Goal: Information Seeking & Learning: Find specific fact

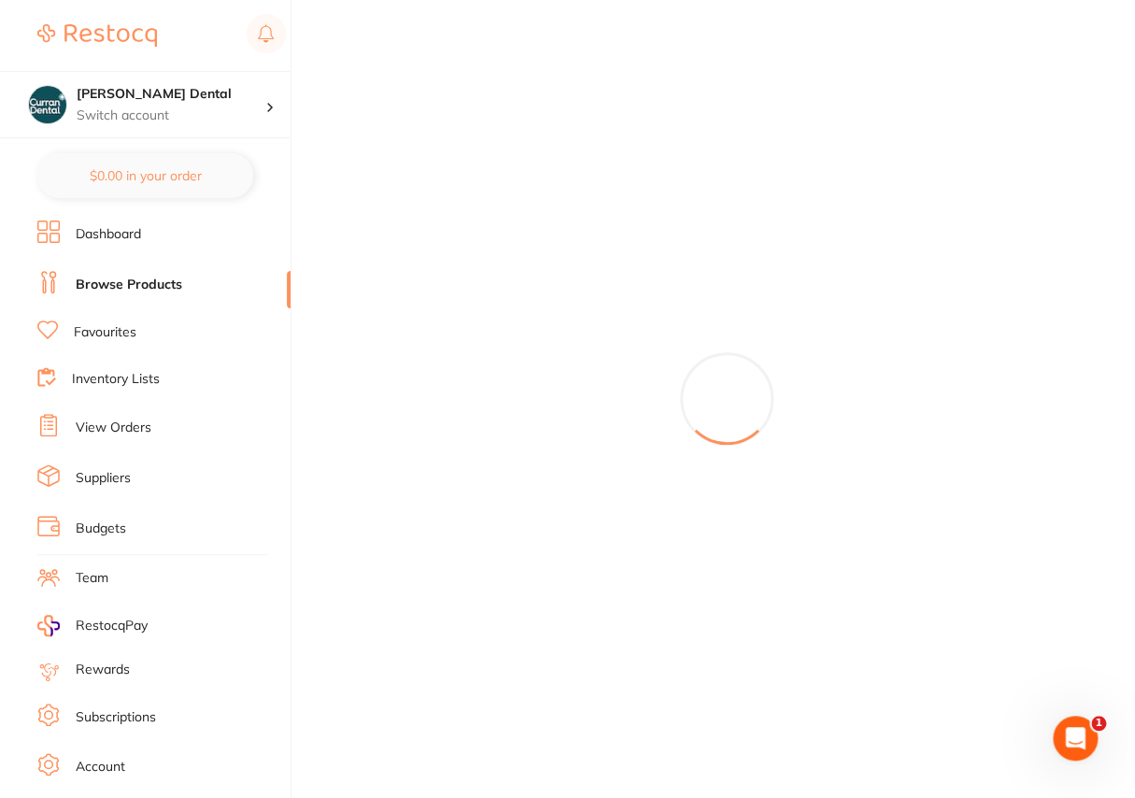
click at [183, 280] on li "Browse Products" at bounding box center [163, 285] width 253 height 28
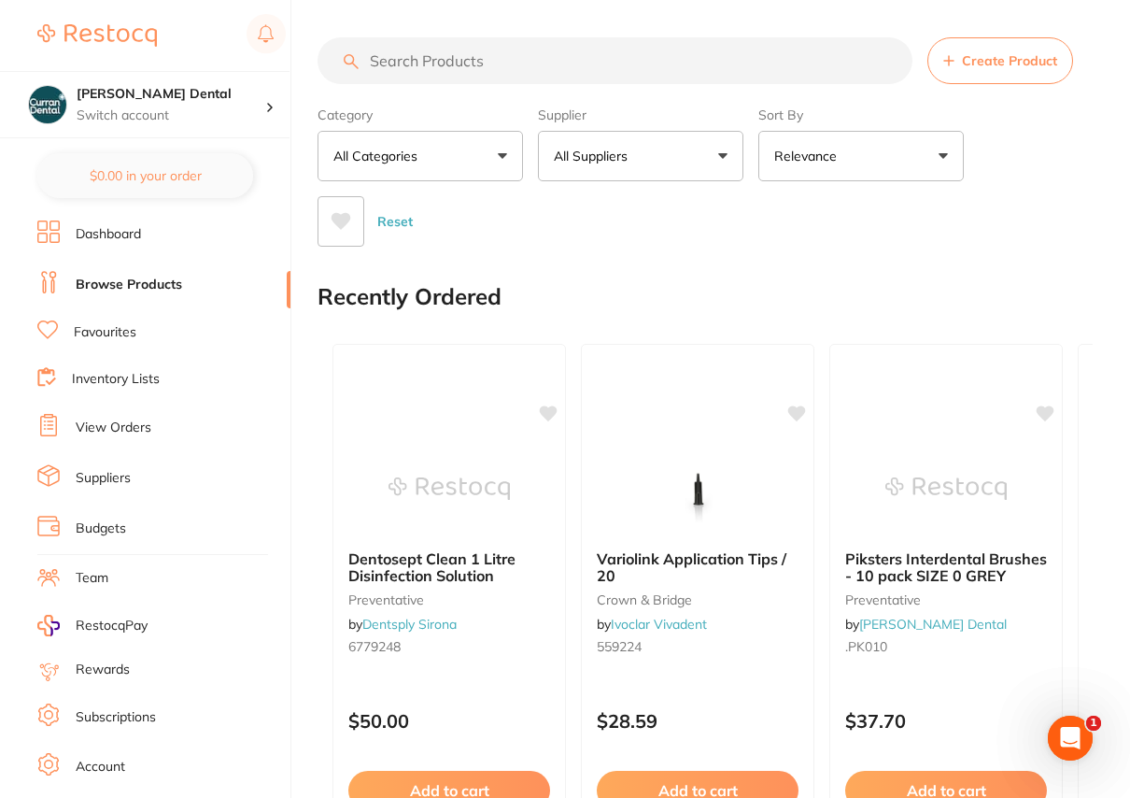
click at [405, 72] on input "search" at bounding box center [615, 60] width 595 height 47
paste input "Diapol Twist Set HP-311 - 6pk"
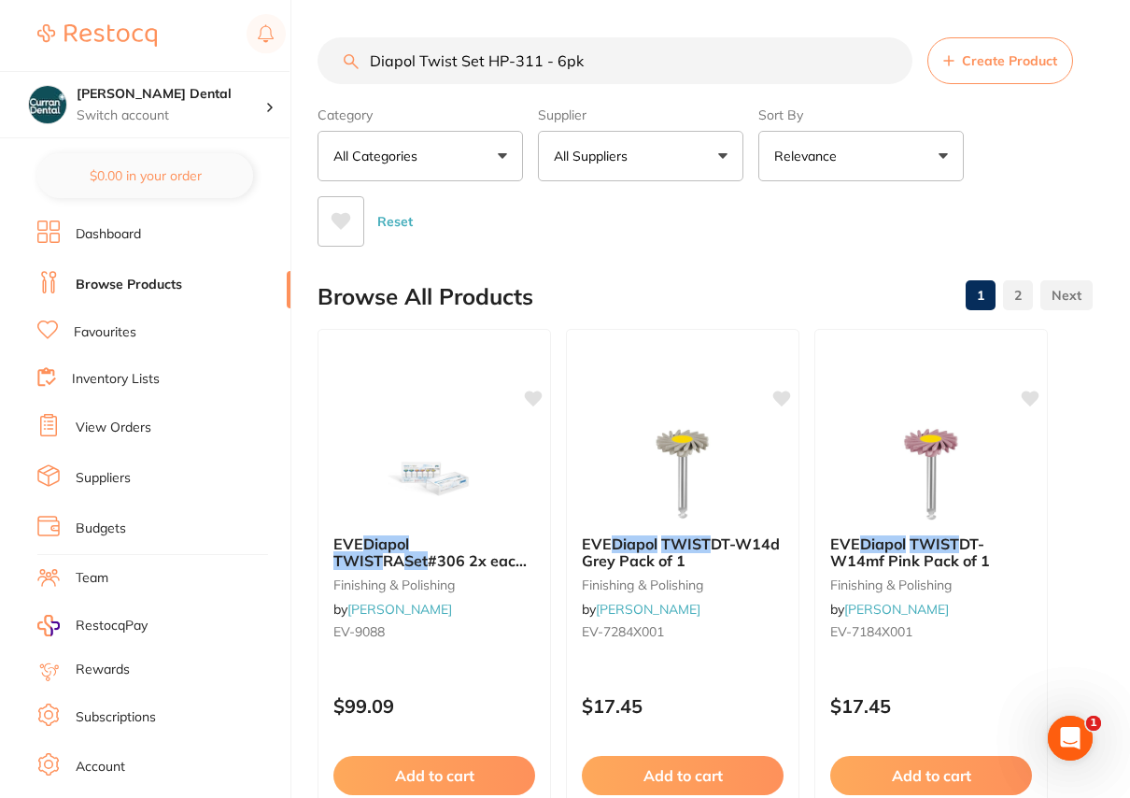
click at [719, 152] on button "All Suppliers" at bounding box center [640, 156] width 205 height 50
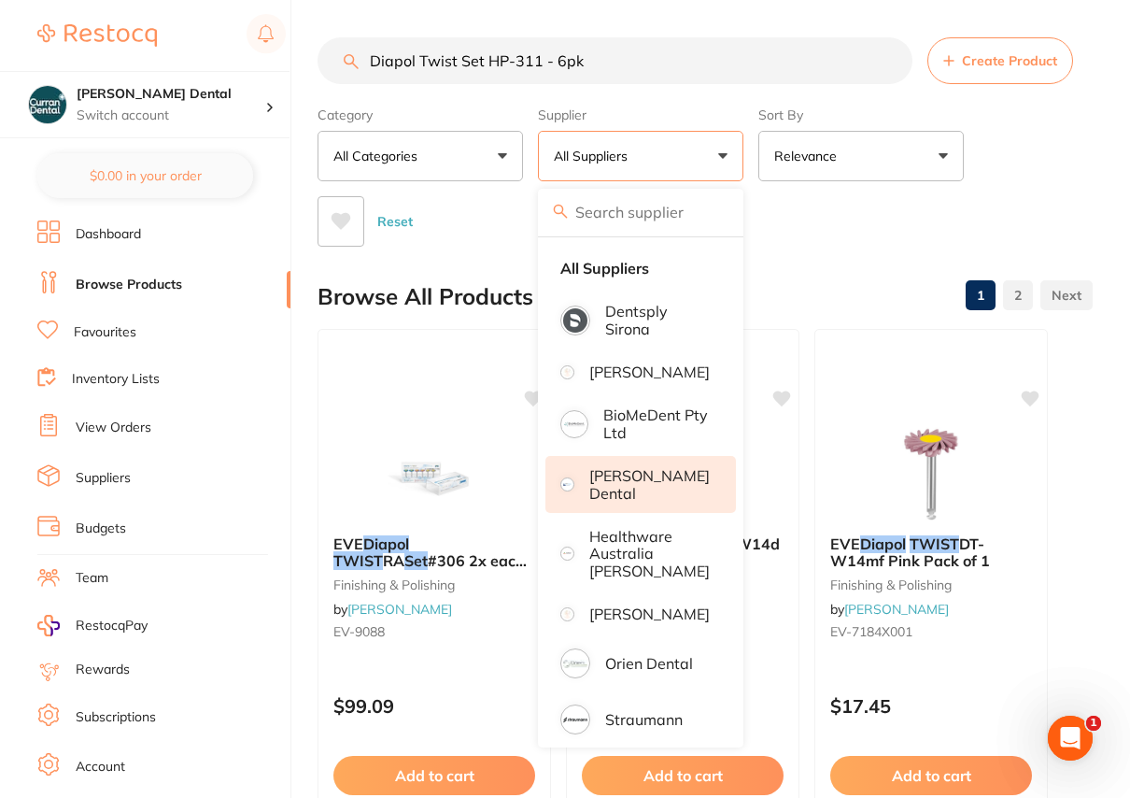
click at [672, 501] on p "[PERSON_NAME] Dental" at bounding box center [649, 484] width 120 height 35
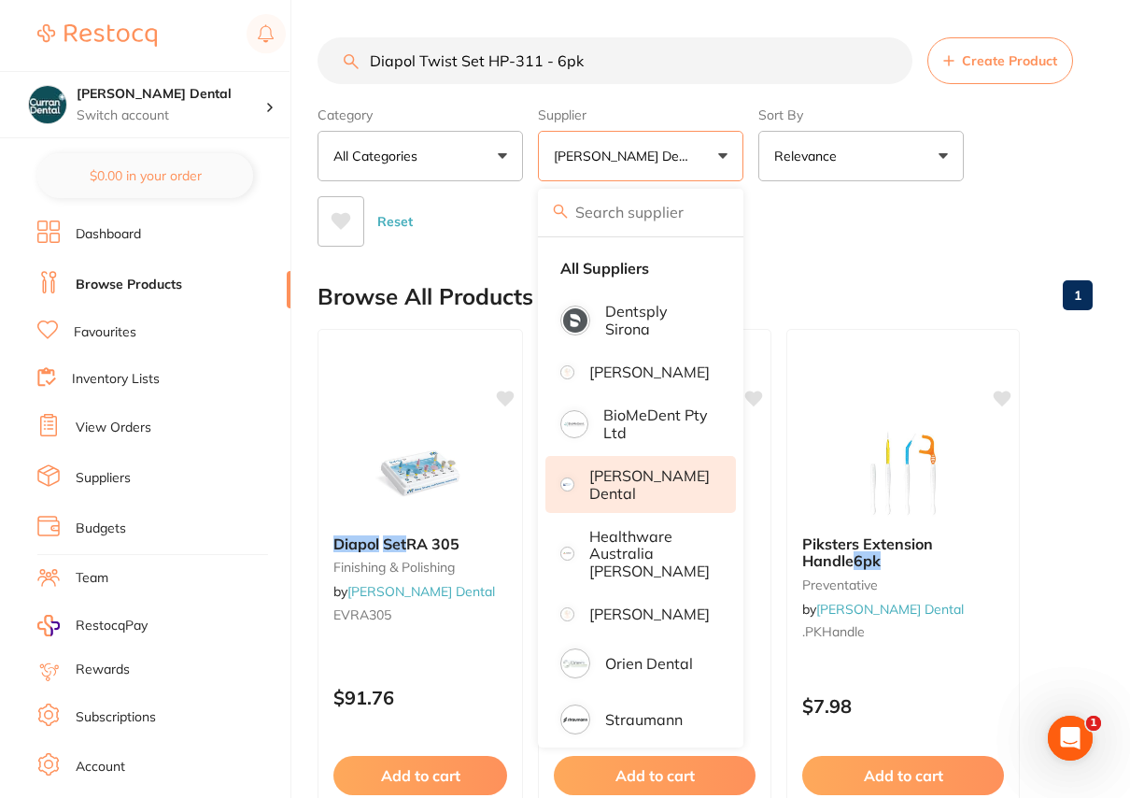
click at [1037, 125] on div "Category All Categories All Categories finishing & polishing preventative Clear…" at bounding box center [705, 173] width 775 height 148
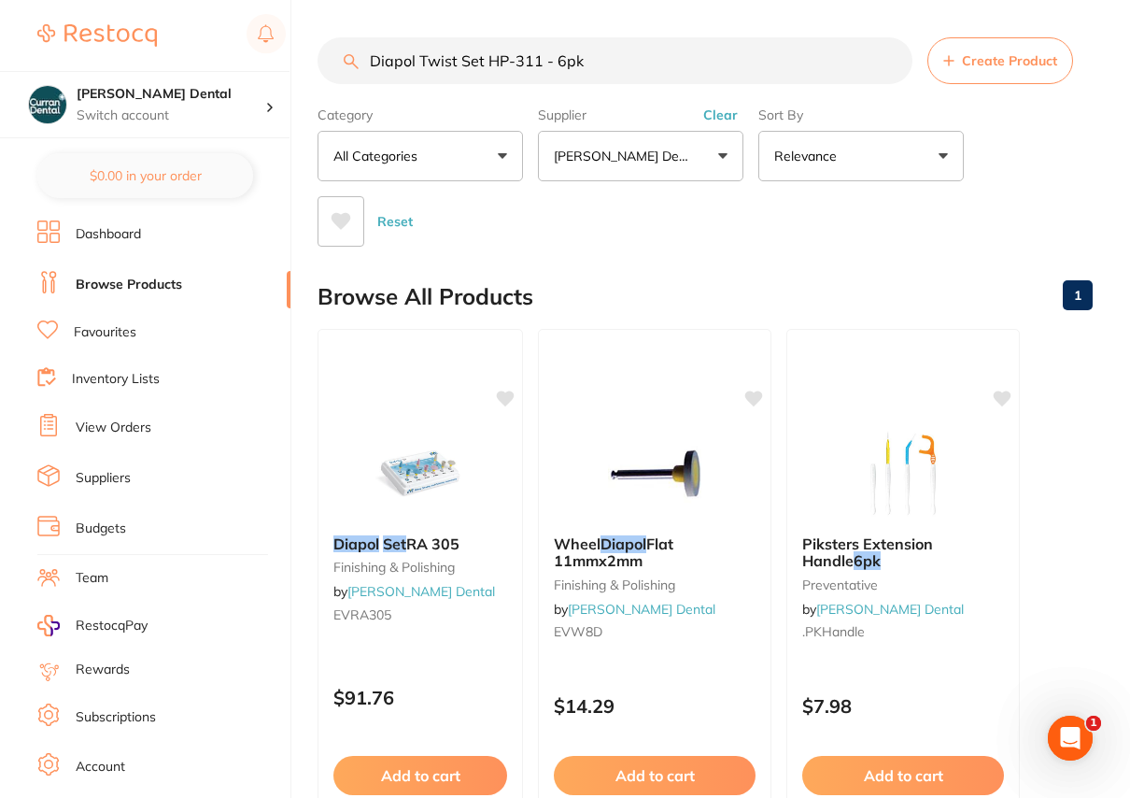
drag, startPoint x: 592, startPoint y: 55, endPoint x: 542, endPoint y: 62, distance: 50.9
click at [542, 62] on input "Diapol Twist Set HP-311 - 6pk" at bounding box center [615, 60] width 595 height 47
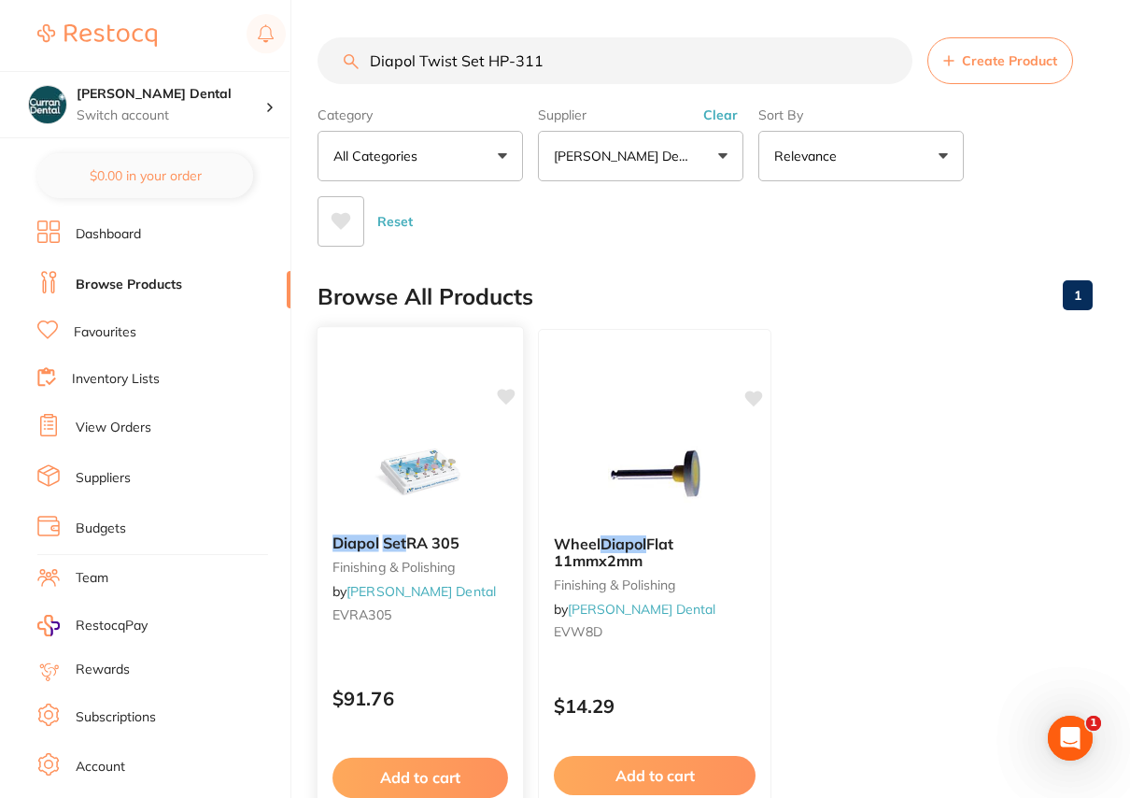
scroll to position [84, 0]
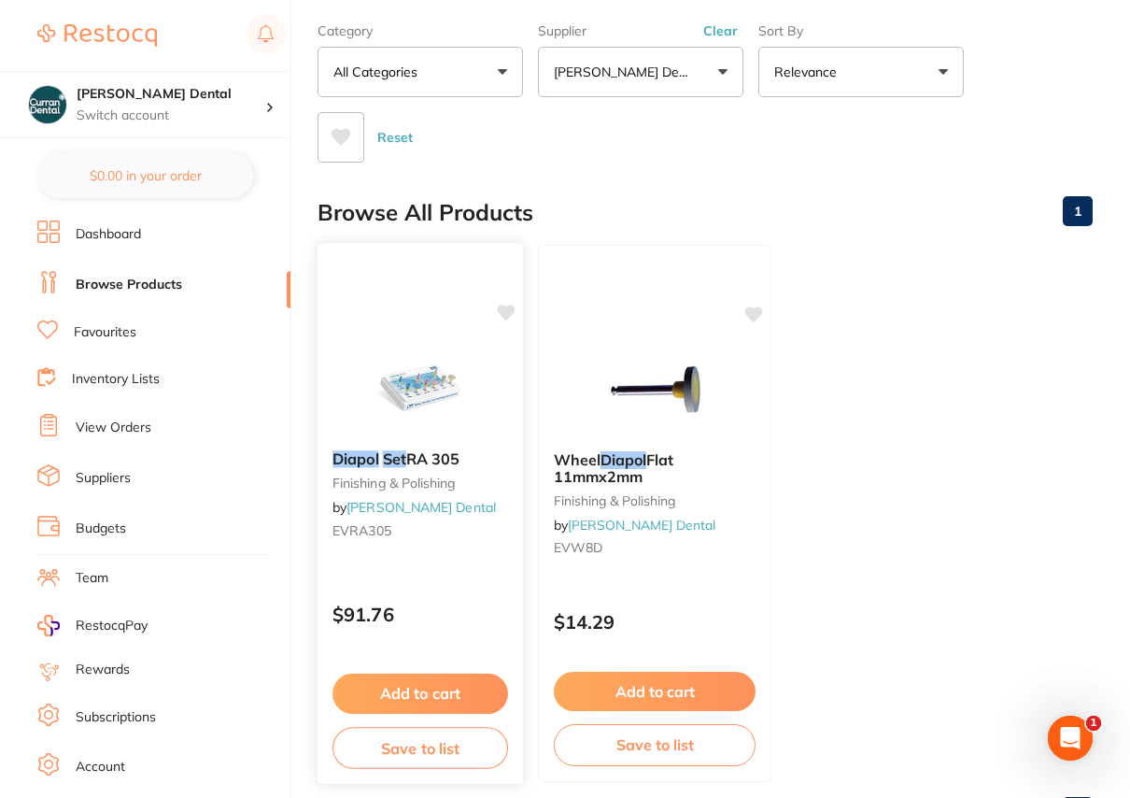
click at [442, 462] on span "RA 305" at bounding box center [433, 458] width 54 height 19
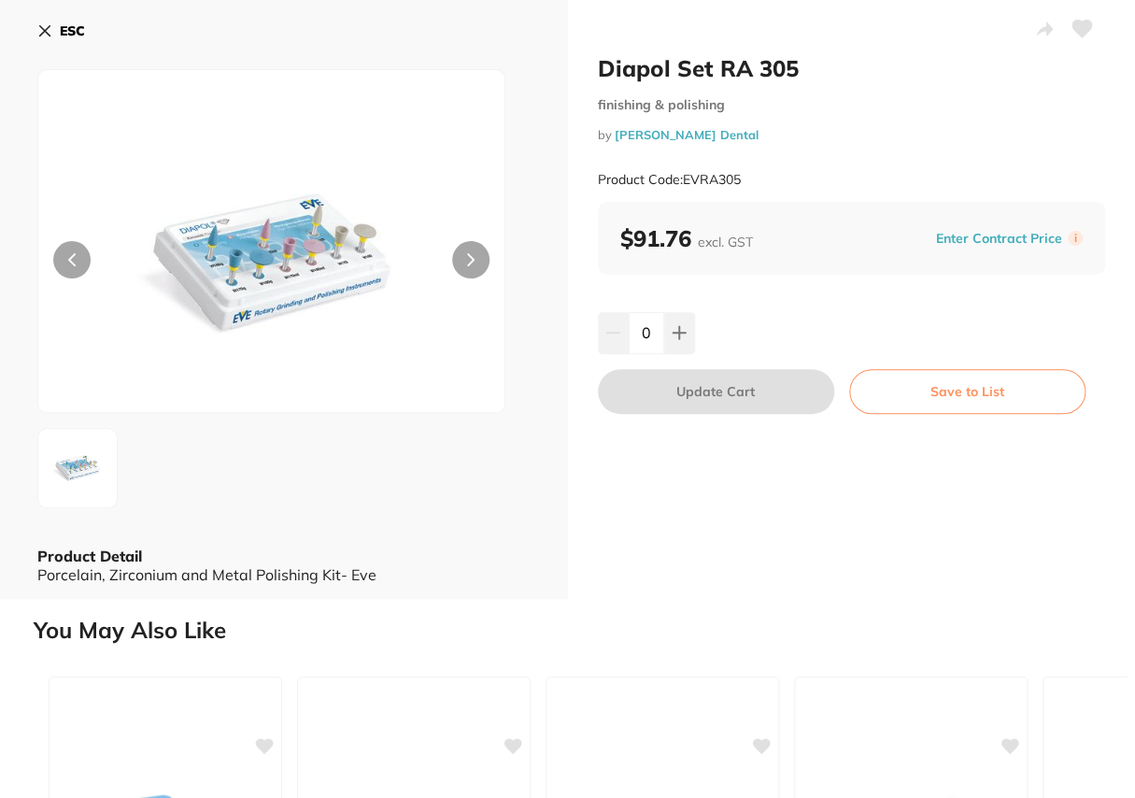
click at [38, 24] on icon at bounding box center [44, 30] width 15 height 15
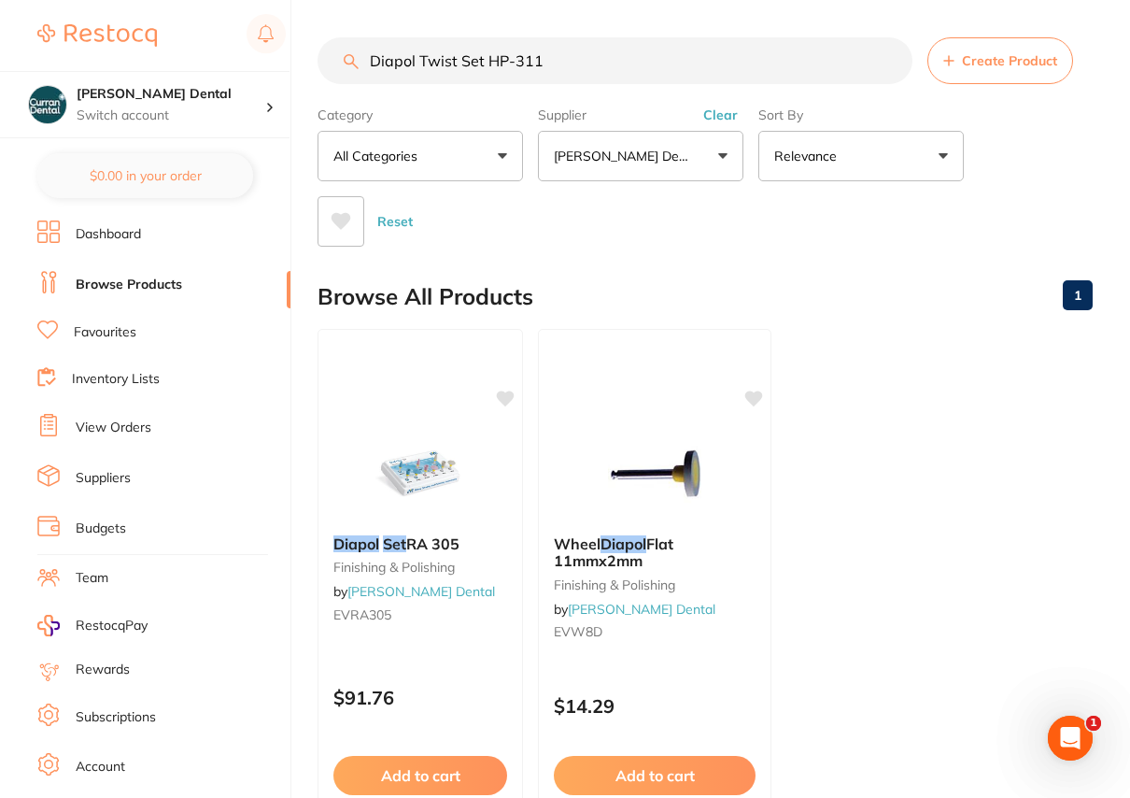
click at [417, 60] on input "Diapol Twist Set HP-311" at bounding box center [615, 60] width 595 height 47
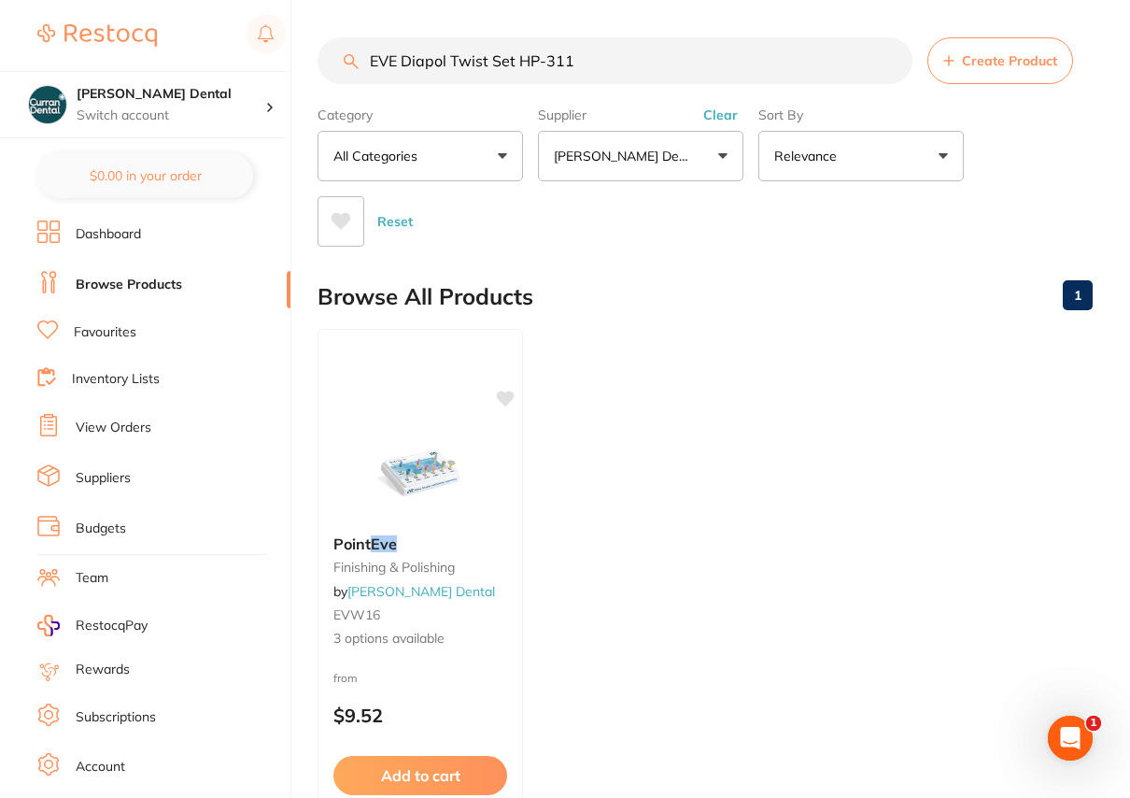
click at [716, 111] on button "Clear" at bounding box center [721, 114] width 46 height 17
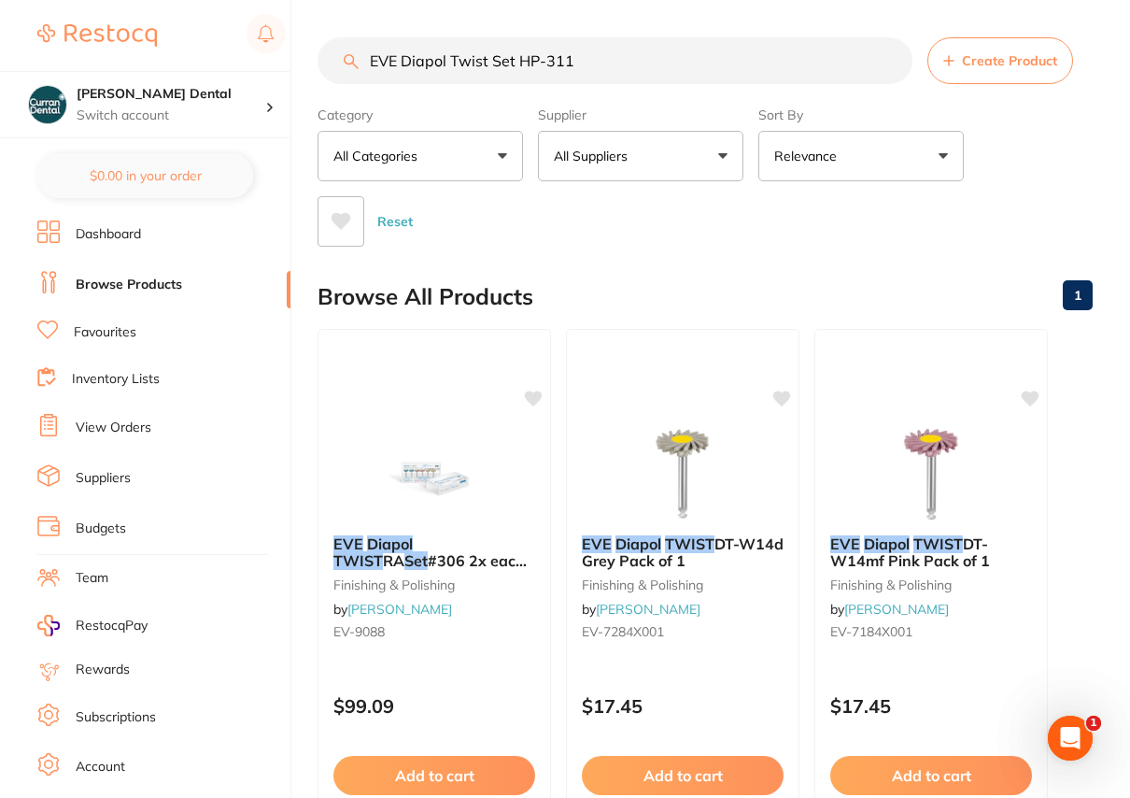
click at [417, 557] on span "#306 2x each colour" at bounding box center [429, 568] width 193 height 35
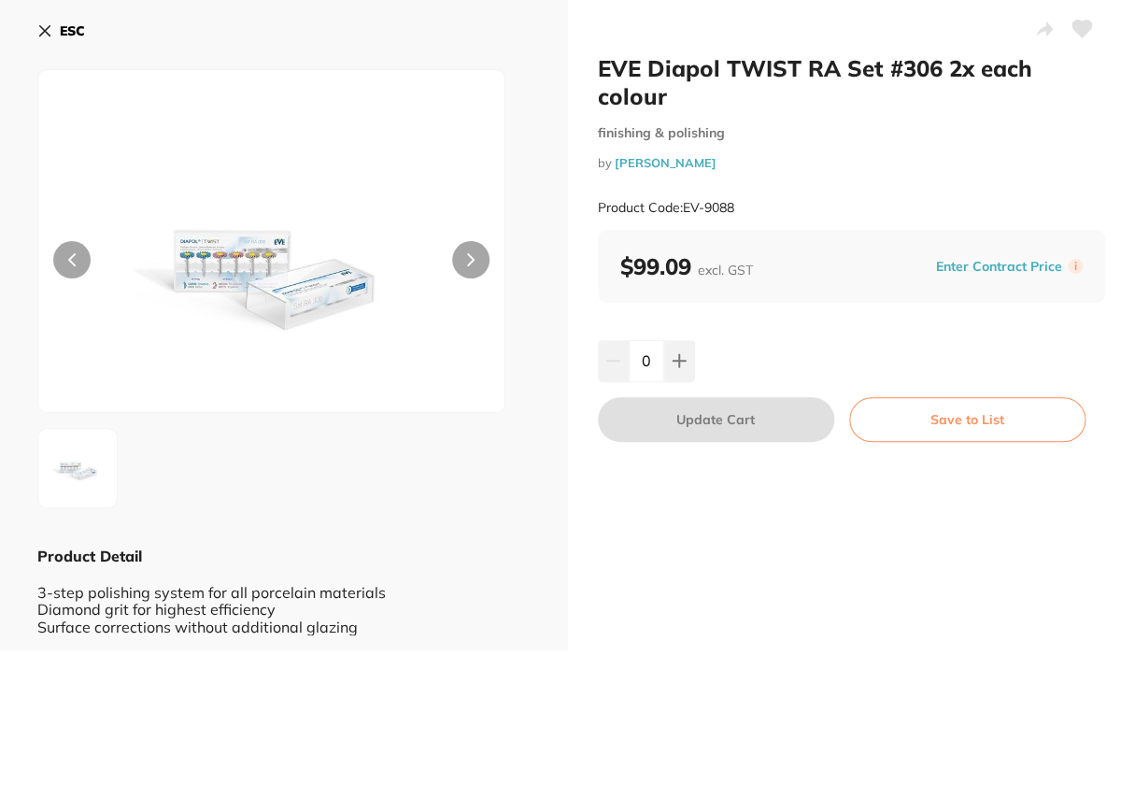
click at [56, 32] on button "ESC" at bounding box center [61, 31] width 48 height 32
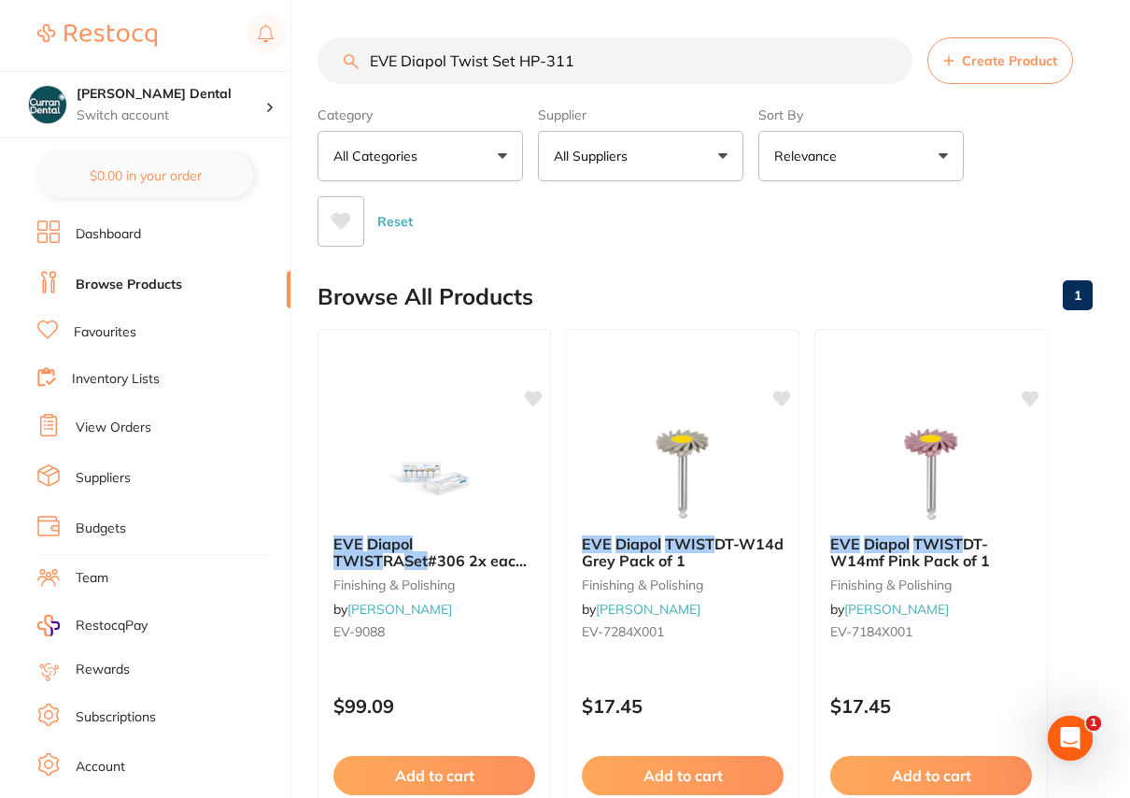
click at [549, 62] on input "EVE Diapol Twist Set HP-311" at bounding box center [615, 60] width 595 height 47
type input "EVE Diapol Twist Set HP311"
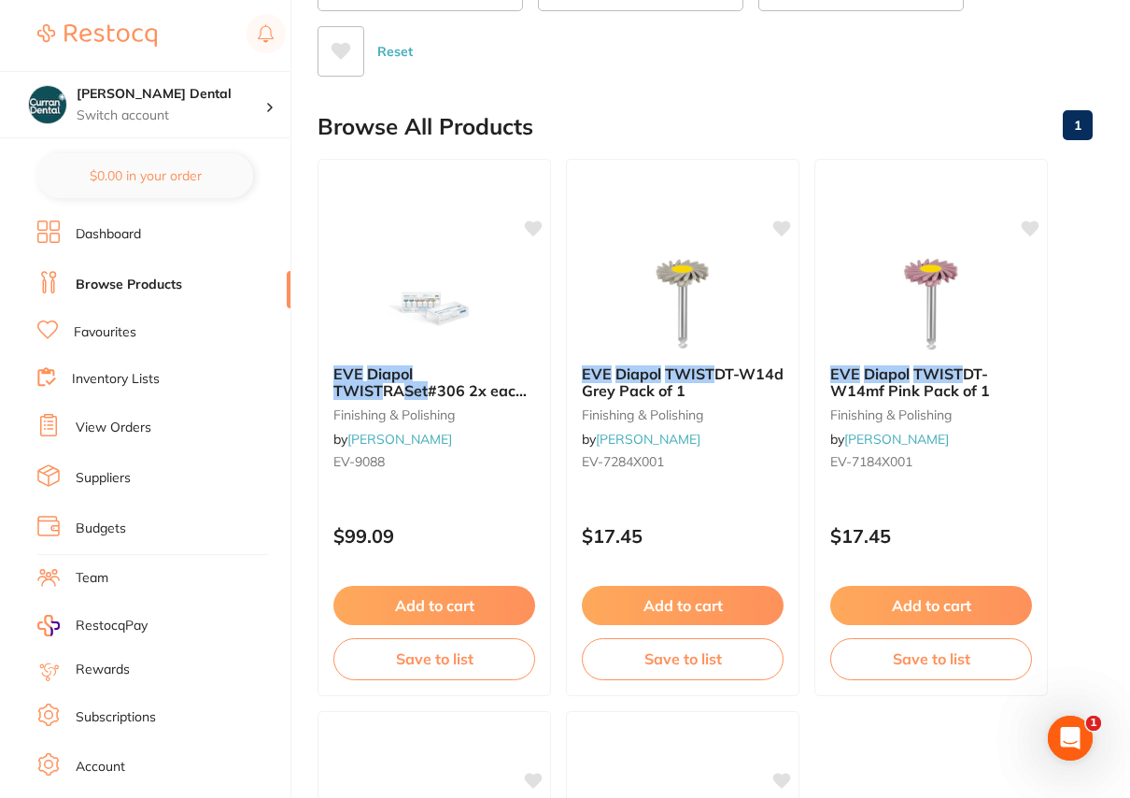
scroll to position [169, 0]
